Goal: Transaction & Acquisition: Subscribe to service/newsletter

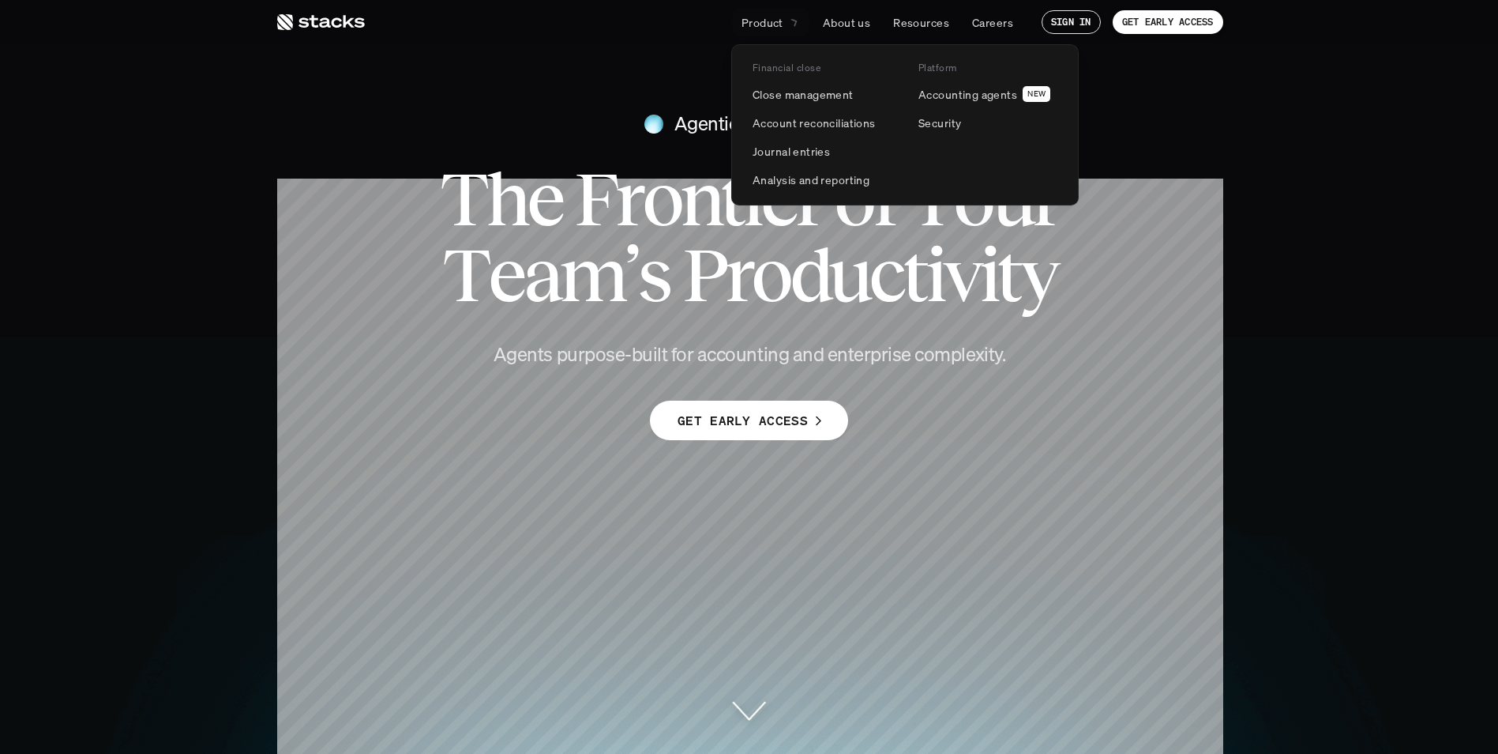
click at [775, 17] on p "Product" at bounding box center [763, 22] width 42 height 17
click at [1009, 93] on p "Accounting agents" at bounding box center [968, 94] width 99 height 17
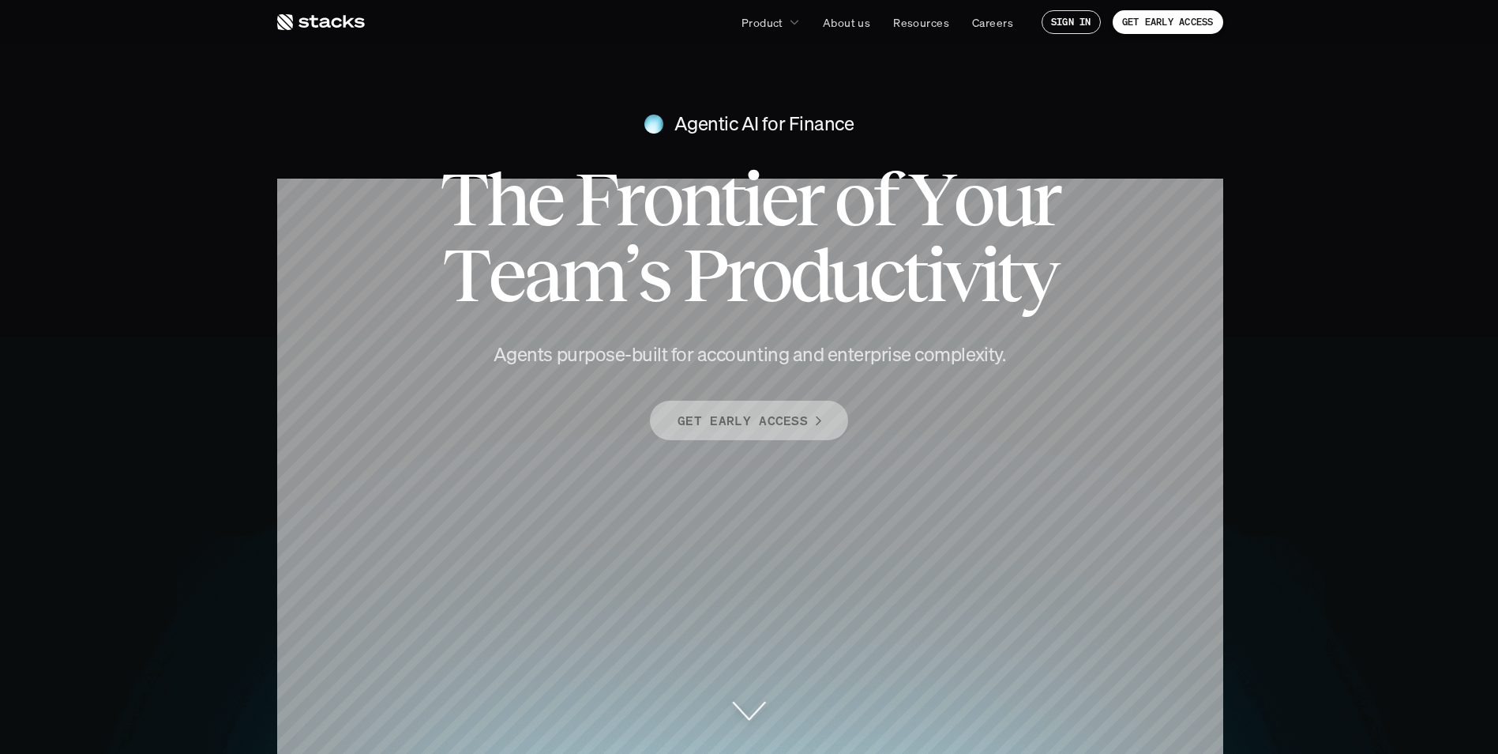
click at [717, 421] on p "GET EARLY ACCESS" at bounding box center [743, 420] width 130 height 23
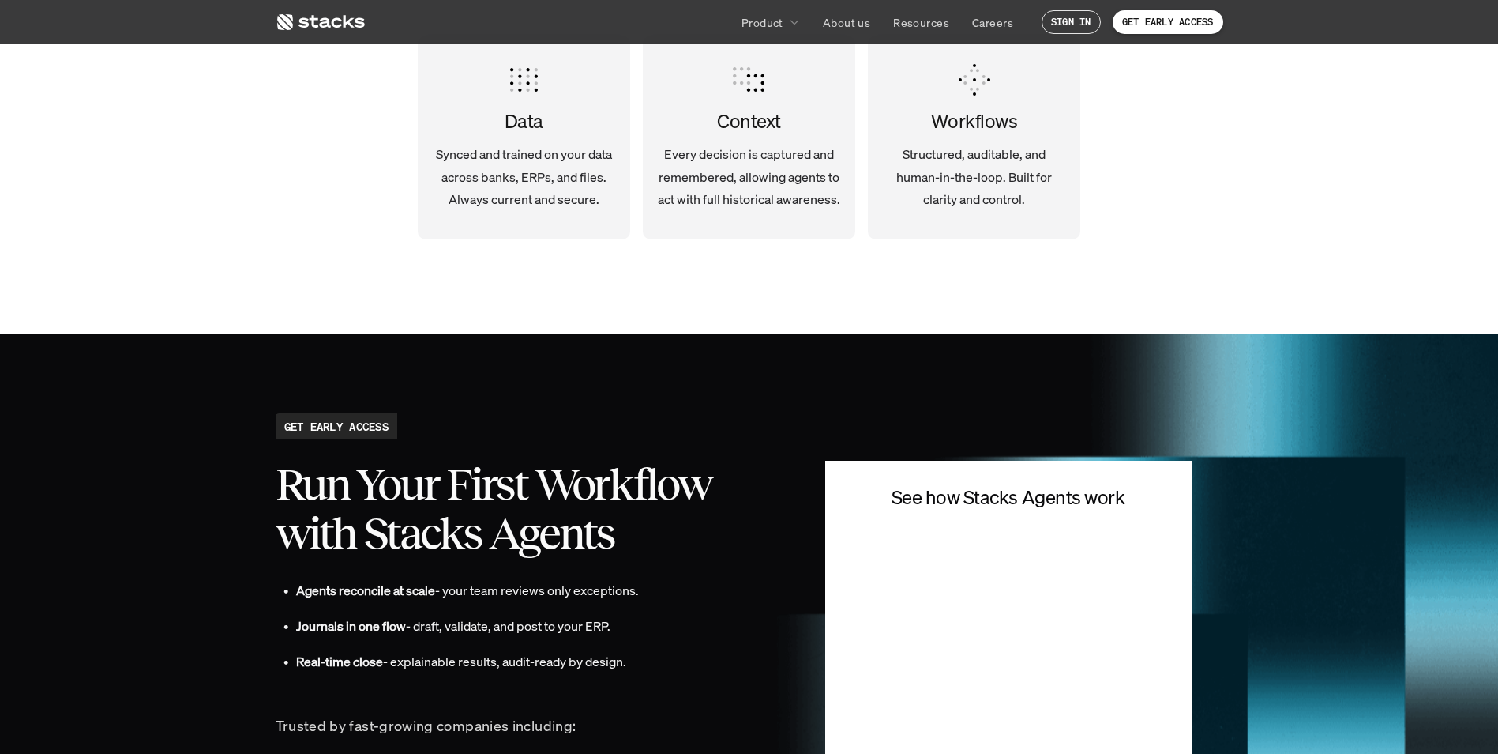
scroll to position [3548, 0]
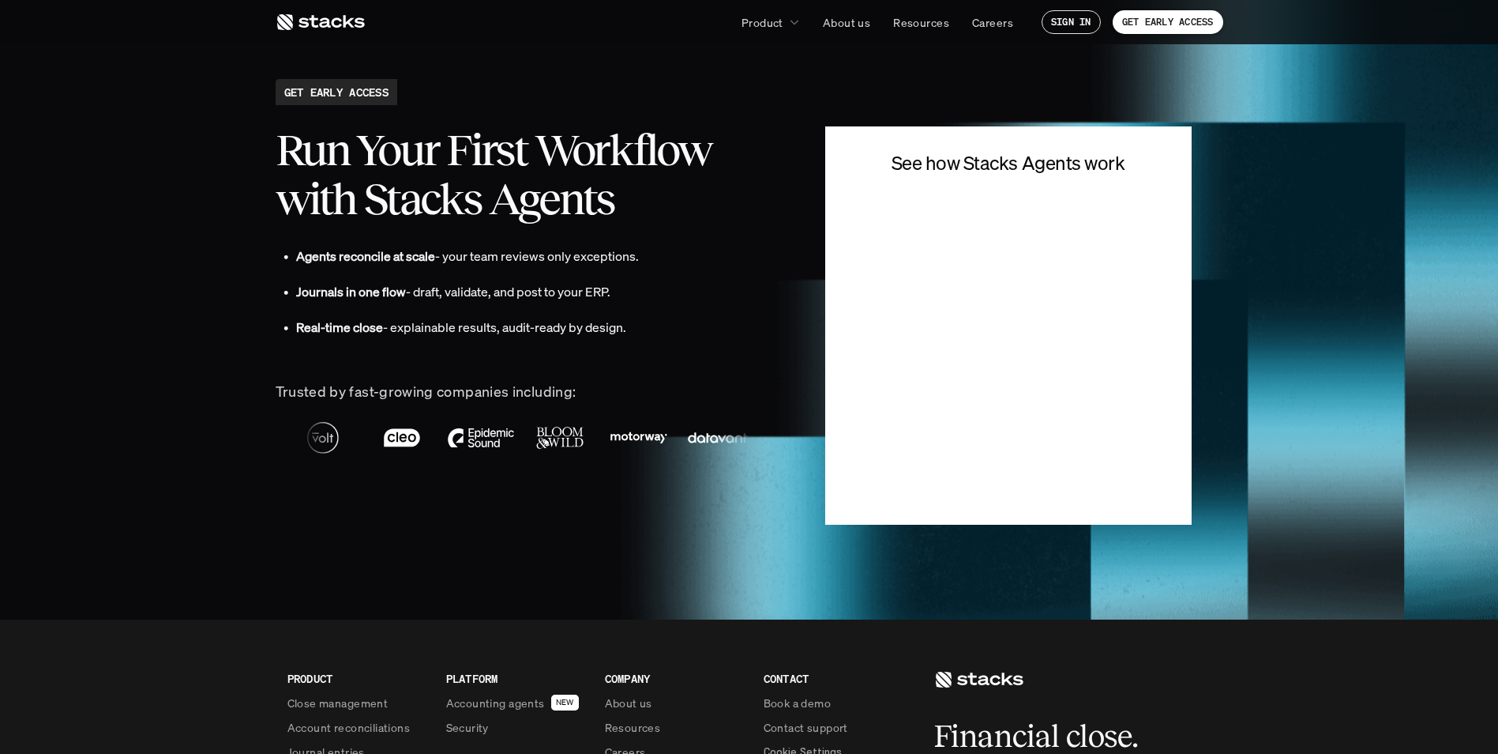
click at [1134, 179] on div "See how Stacks Agents work" at bounding box center [1008, 325] width 367 height 398
